Goal: Information Seeking & Learning: Learn about a topic

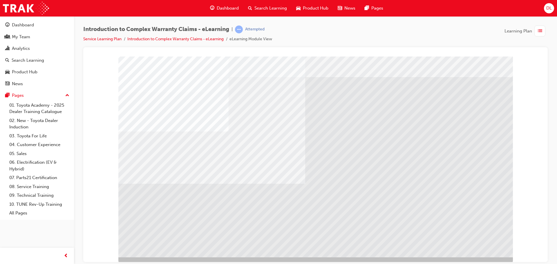
scroll to position [12, 0]
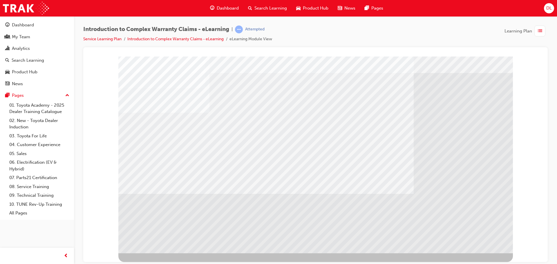
scroll to position [0, 0]
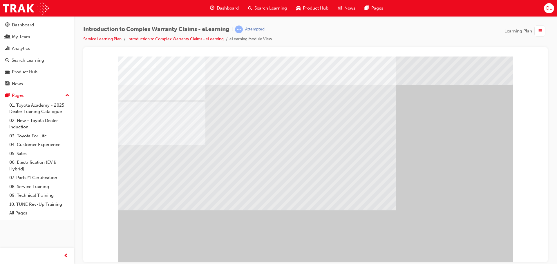
drag, startPoint x: 320, startPoint y: 129, endPoint x: 320, endPoint y: 133, distance: 3.8
